Goal: Transaction & Acquisition: Purchase product/service

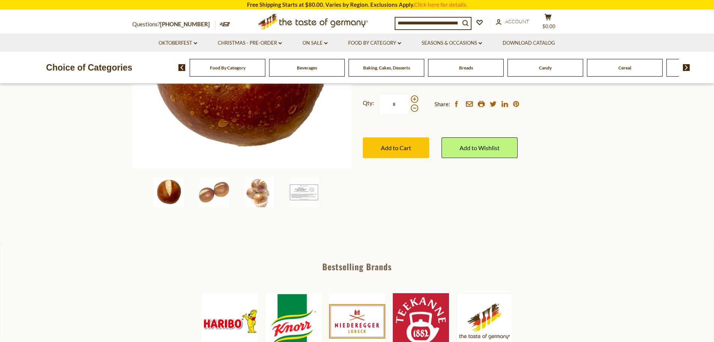
scroll to position [225, 0]
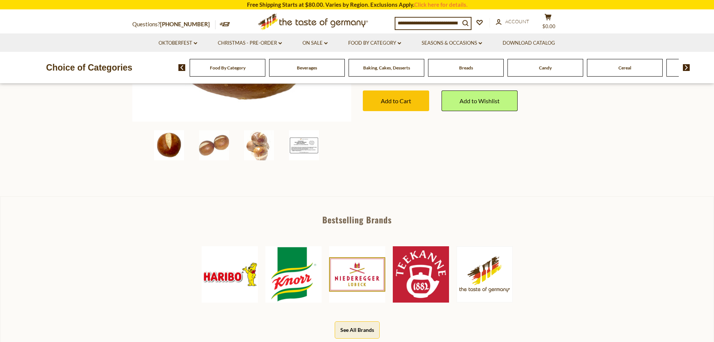
click at [302, 153] on img at bounding box center [304, 145] width 30 height 30
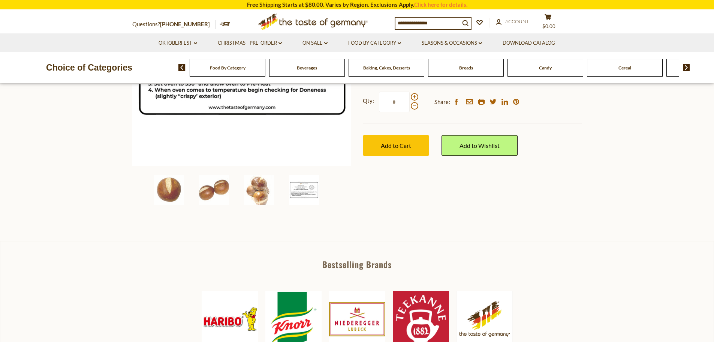
scroll to position [75, 0]
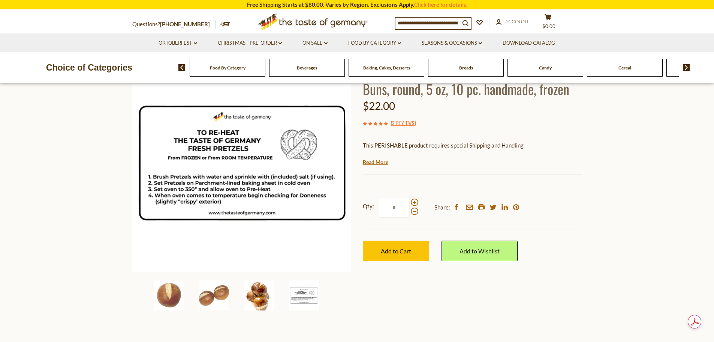
click at [265, 309] on img at bounding box center [259, 295] width 30 height 30
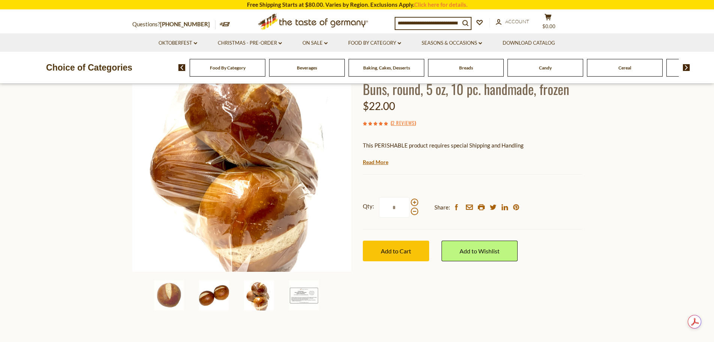
click at [228, 300] on img at bounding box center [214, 295] width 30 height 30
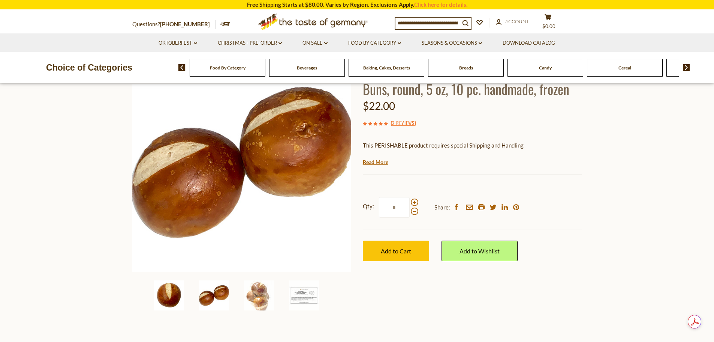
click at [183, 288] on img at bounding box center [169, 295] width 30 height 30
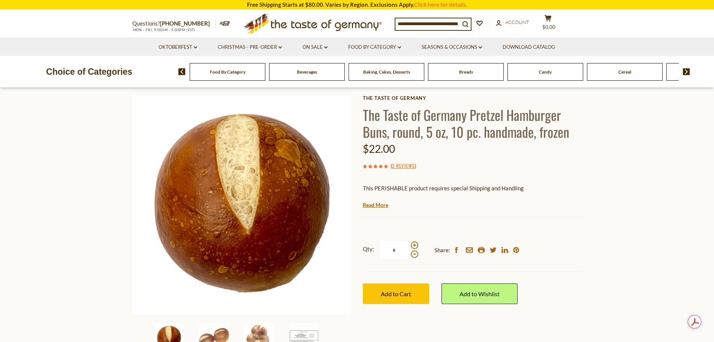
scroll to position [0, 0]
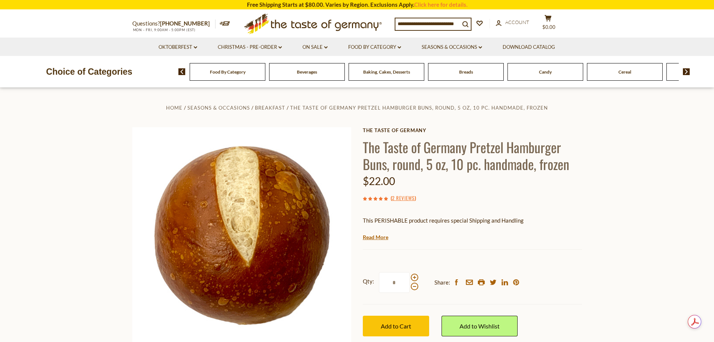
click at [325, 27] on icon ".st0{fill:#EDD300;} .st1{fill:#D33E21;}" at bounding box center [313, 23] width 140 height 27
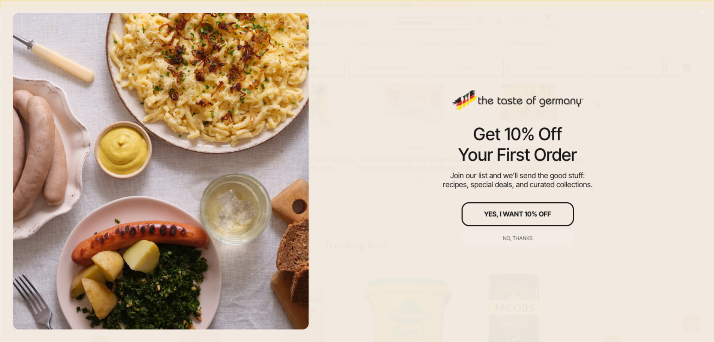
scroll to position [450, 0]
click at [507, 235] on div "No, thanks" at bounding box center [518, 237] width 30 height 5
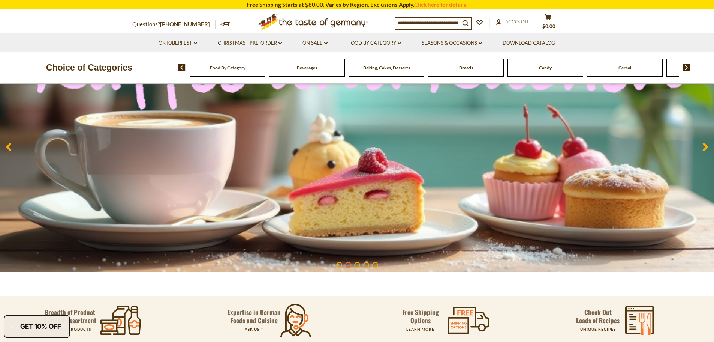
scroll to position [263, 0]
